Goal: Information Seeking & Learning: Learn about a topic

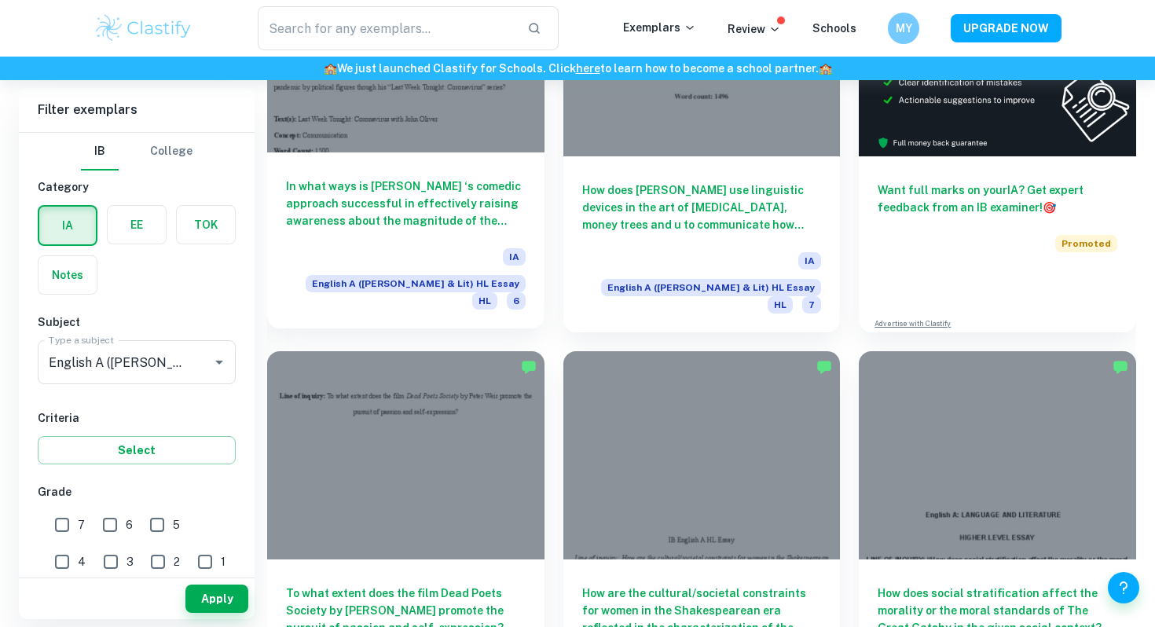
scroll to position [528, 0]
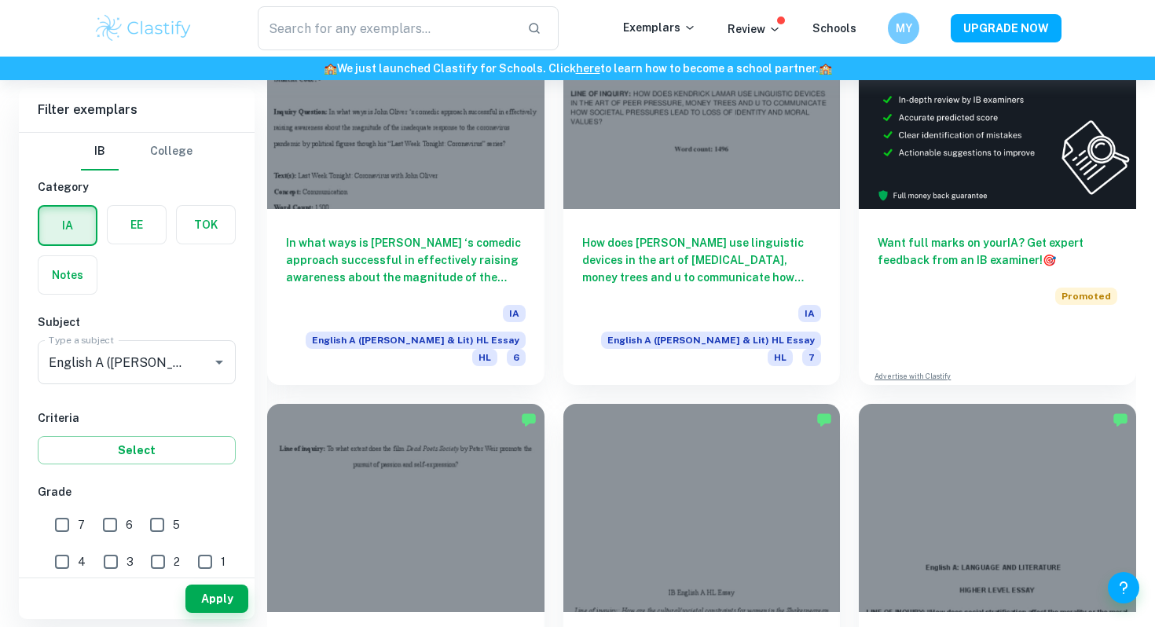
click at [68, 525] on input "7" at bounding box center [61, 524] width 31 height 31
checkbox input "true"
click at [238, 603] on button "Apply" at bounding box center [216, 598] width 63 height 28
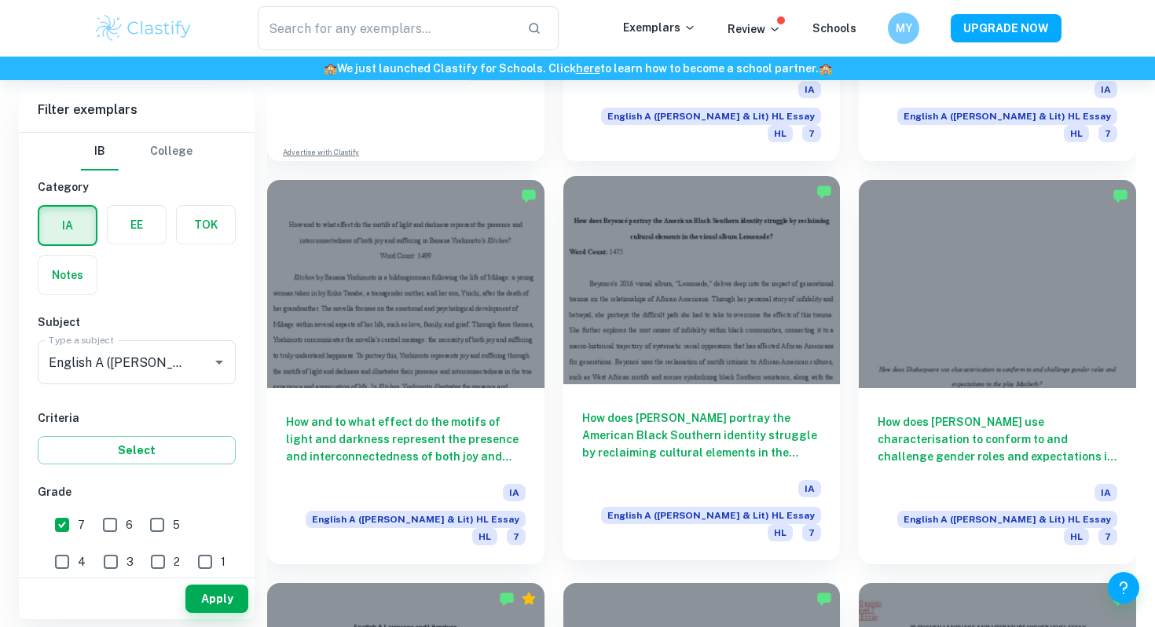
scroll to position [1558, 0]
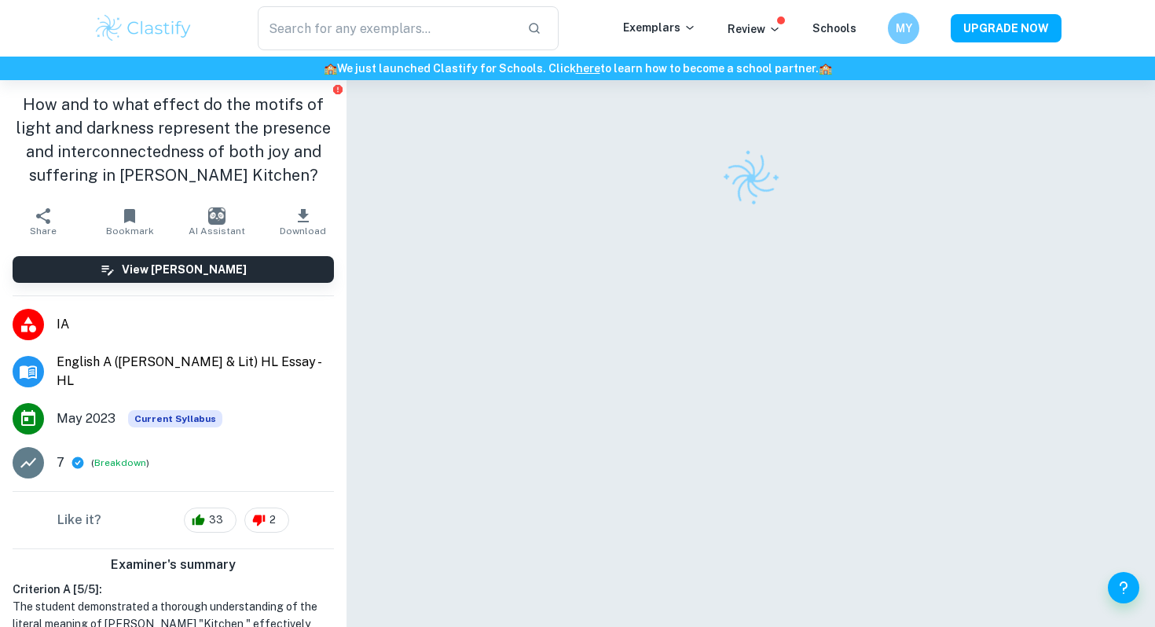
checkbox input "true"
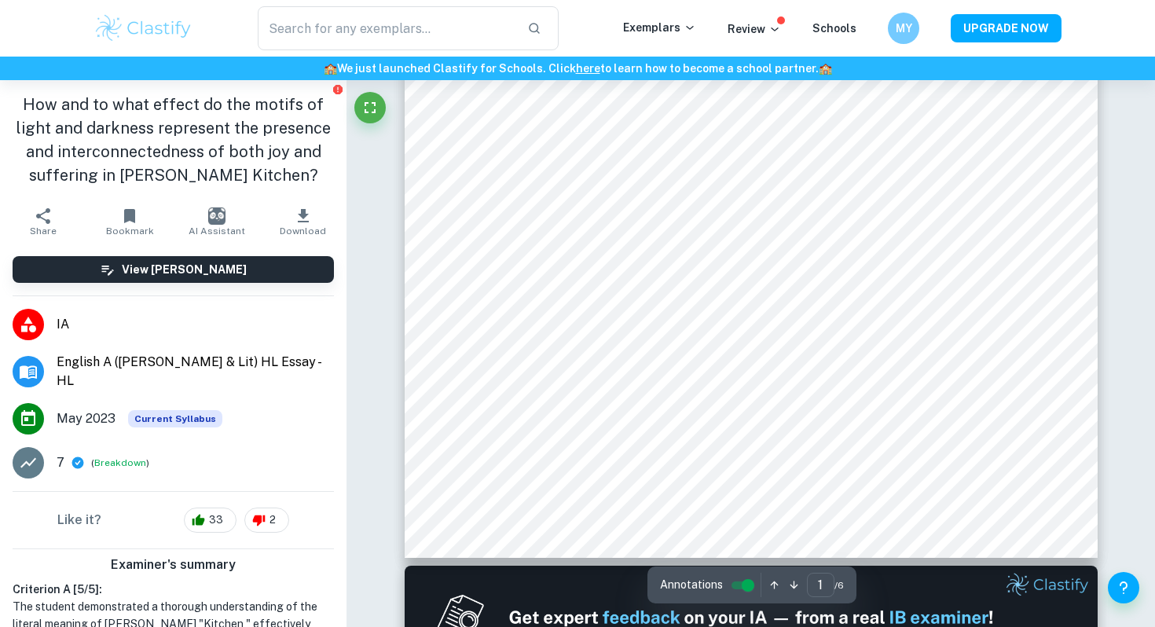
scroll to position [436, 0]
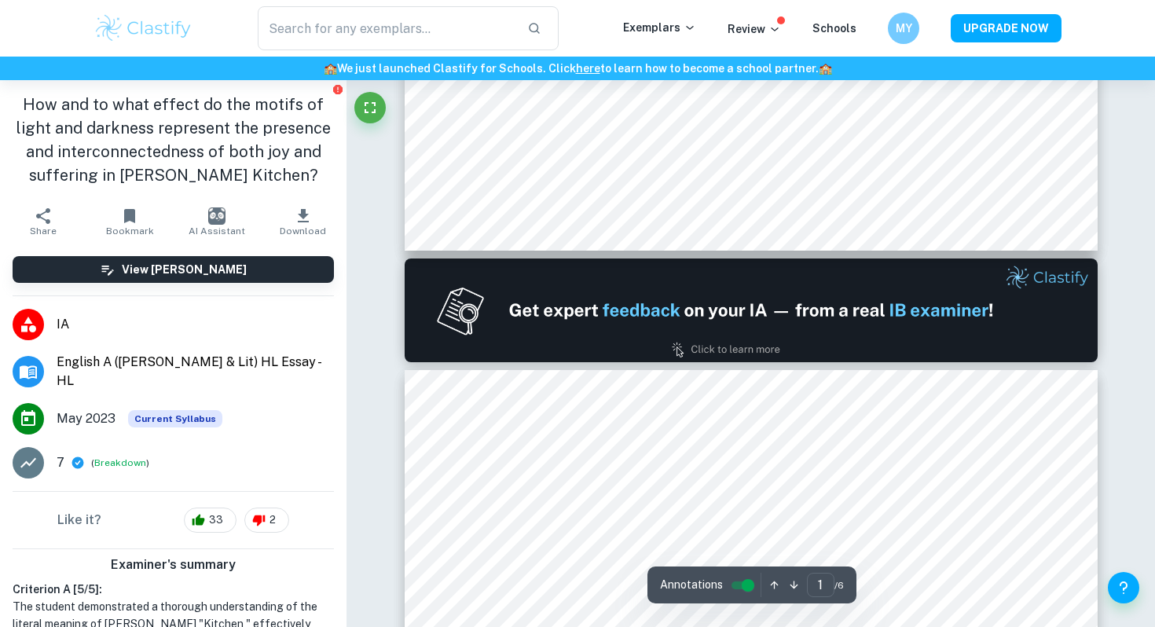
type input "2"
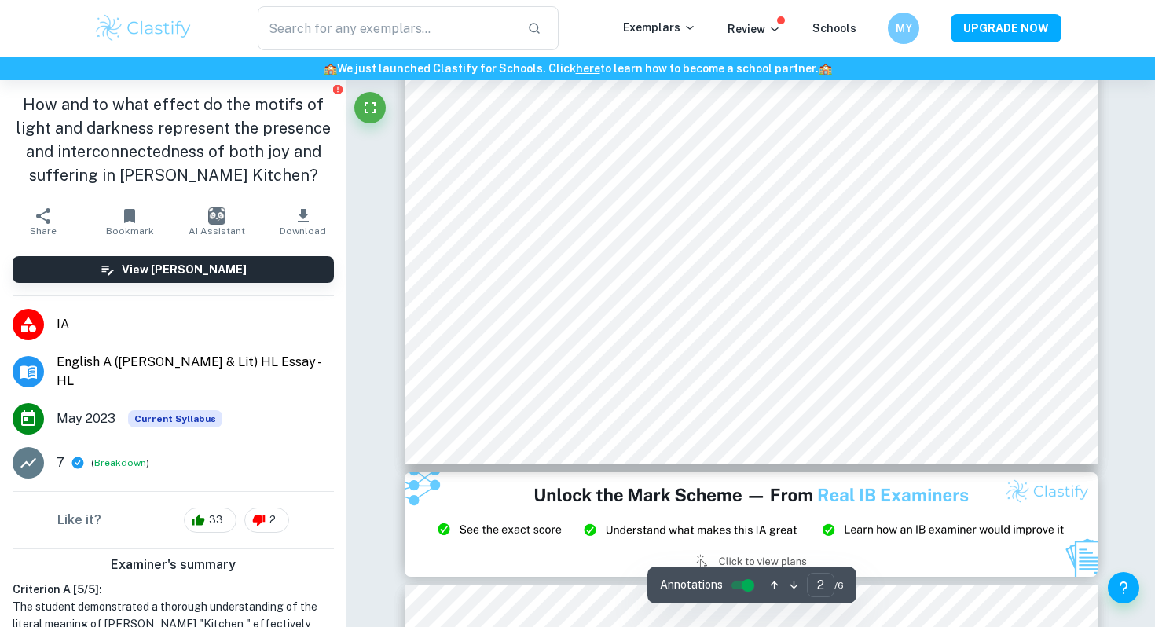
scroll to position [1602, 0]
